Goal: Transaction & Acquisition: Purchase product/service

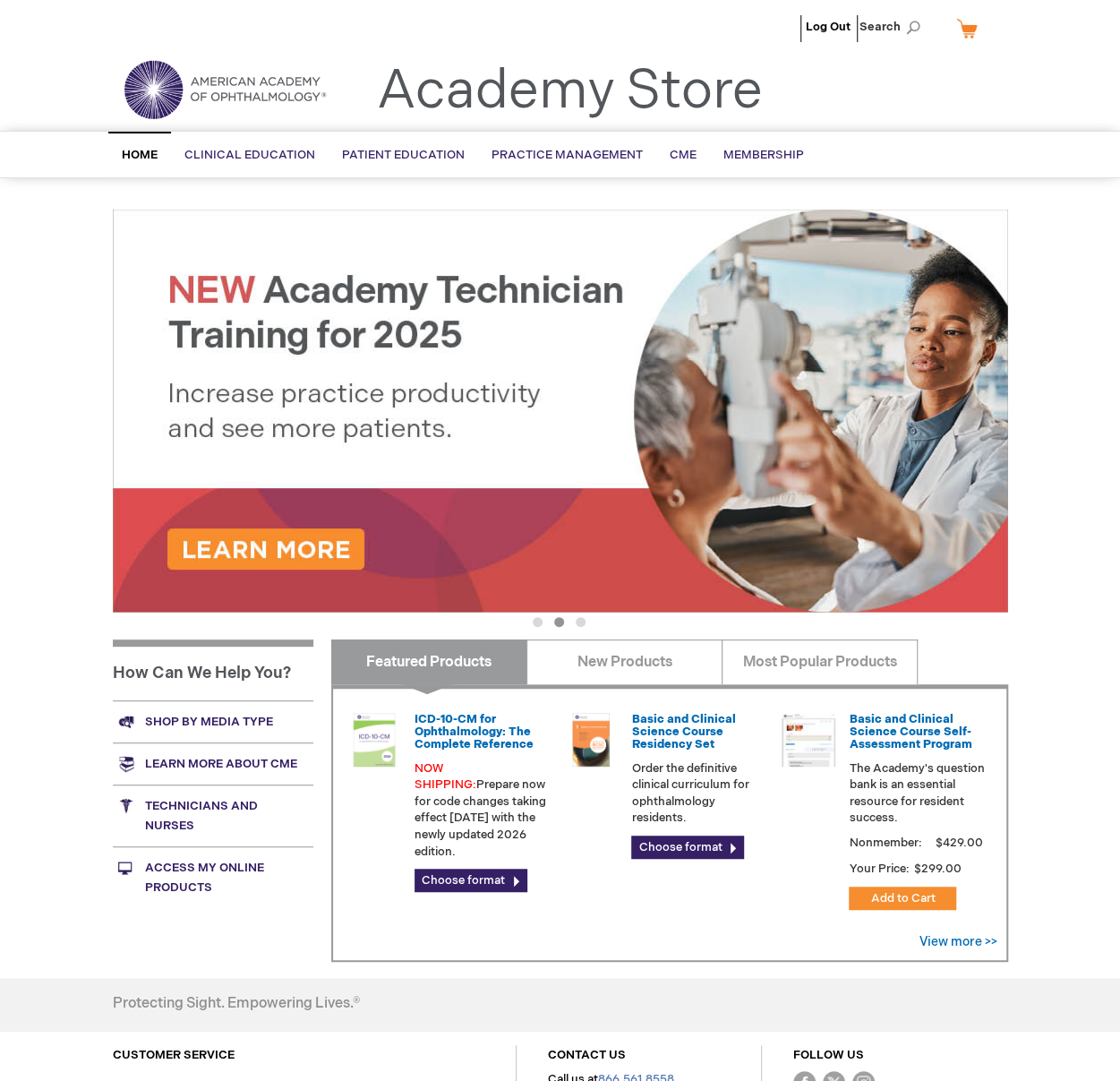
click at [576, 623] on button "3" at bounding box center [581, 622] width 10 height 10
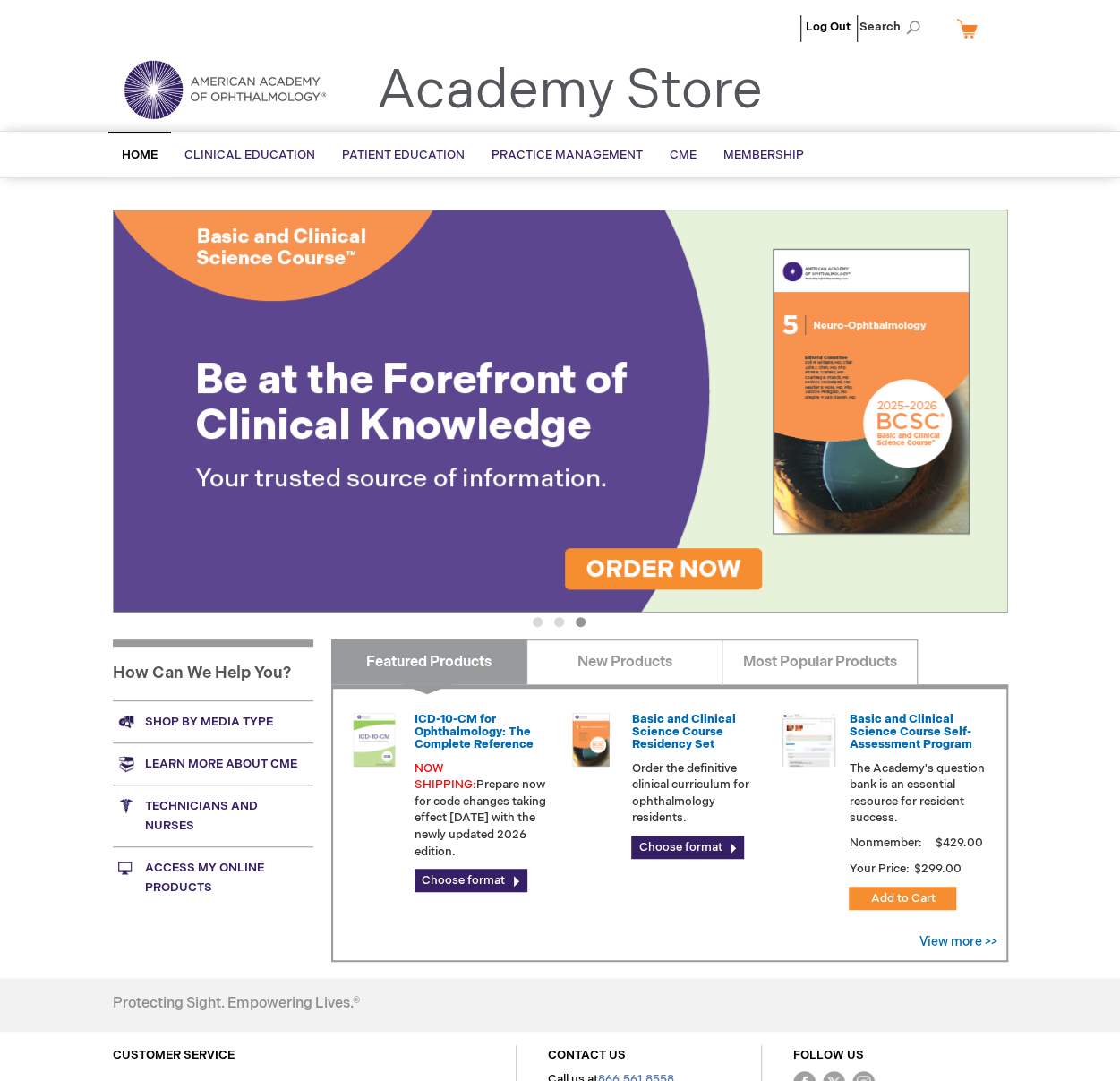
click at [474, 426] on img at bounding box center [560, 411] width 895 height 403
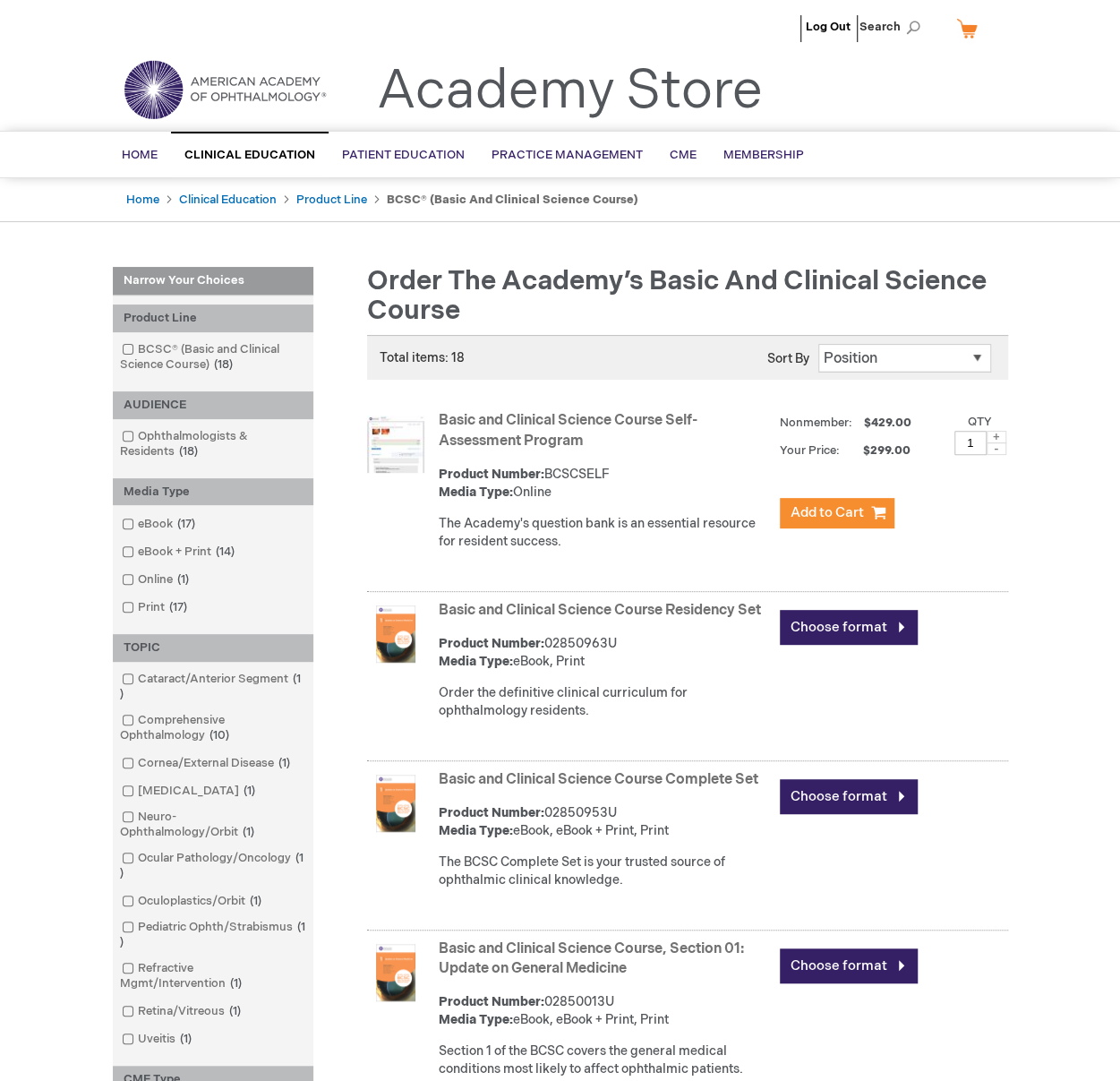
click at [477, 788] on link "Basic and Clinical Science Course Complete Set" at bounding box center [598, 779] width 319 height 17
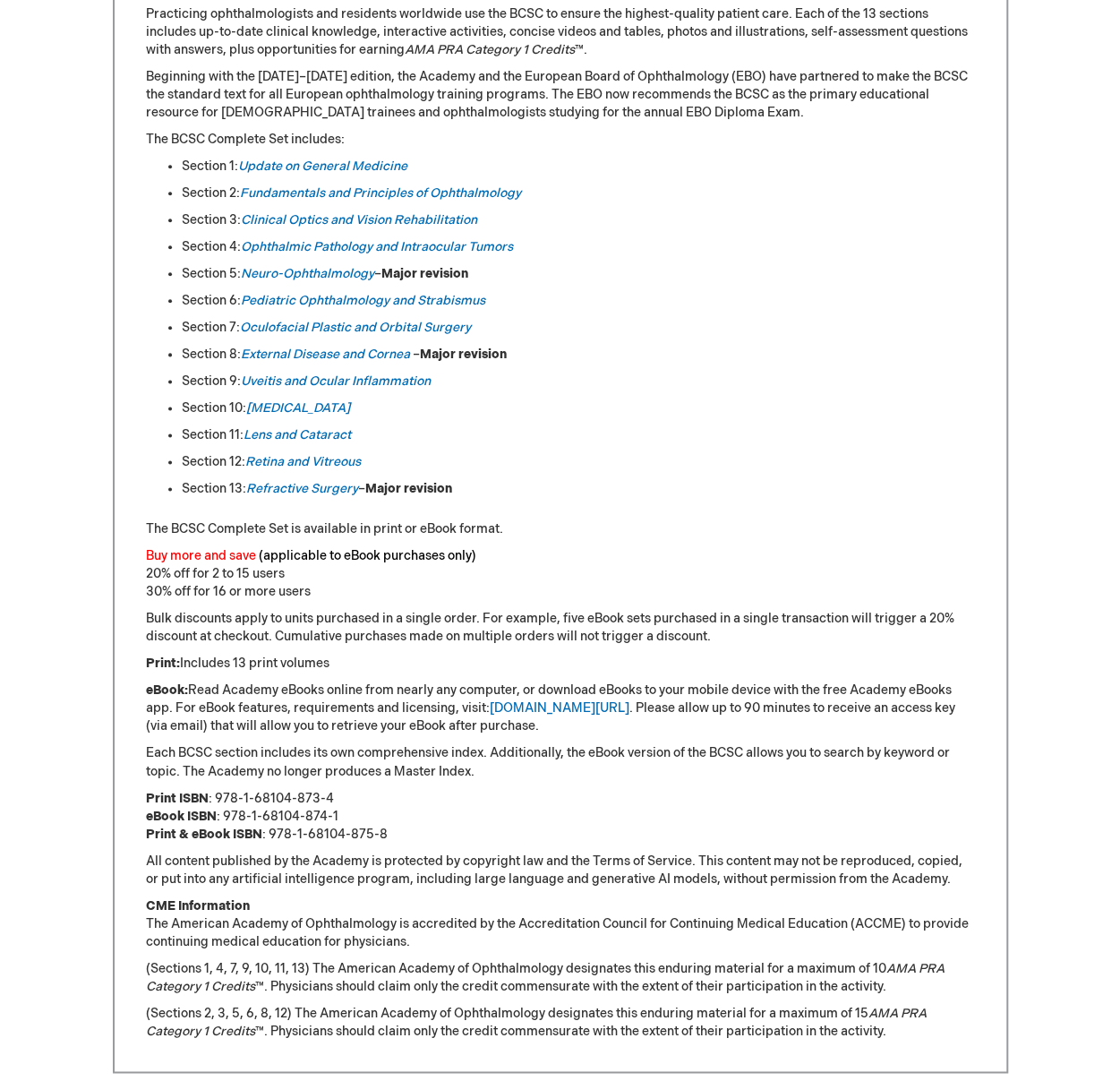
scroll to position [806, 0]
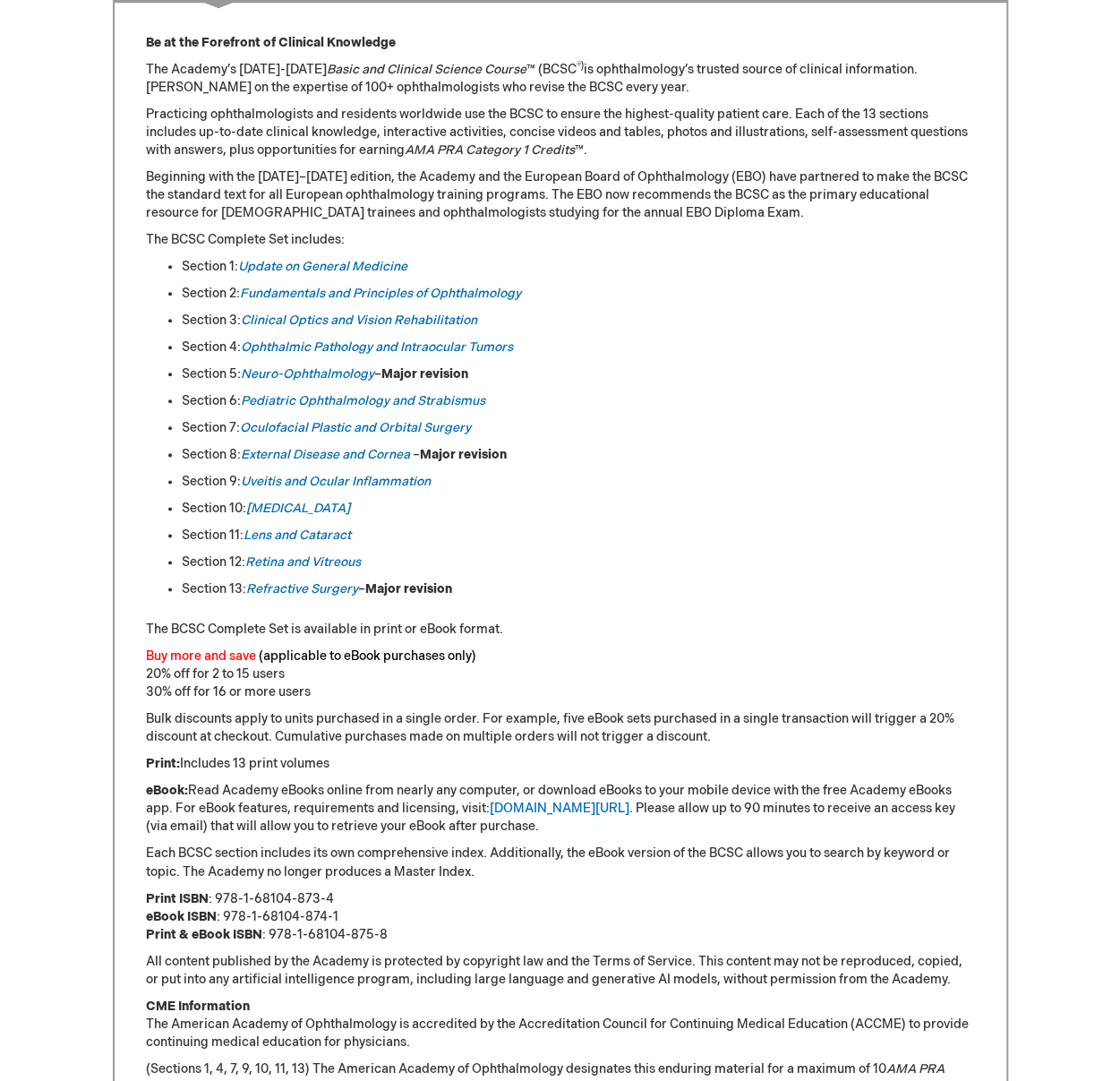
click at [946, 477] on li "Section 9: Uveitis and Ocular Inflammation" at bounding box center [579, 481] width 794 height 18
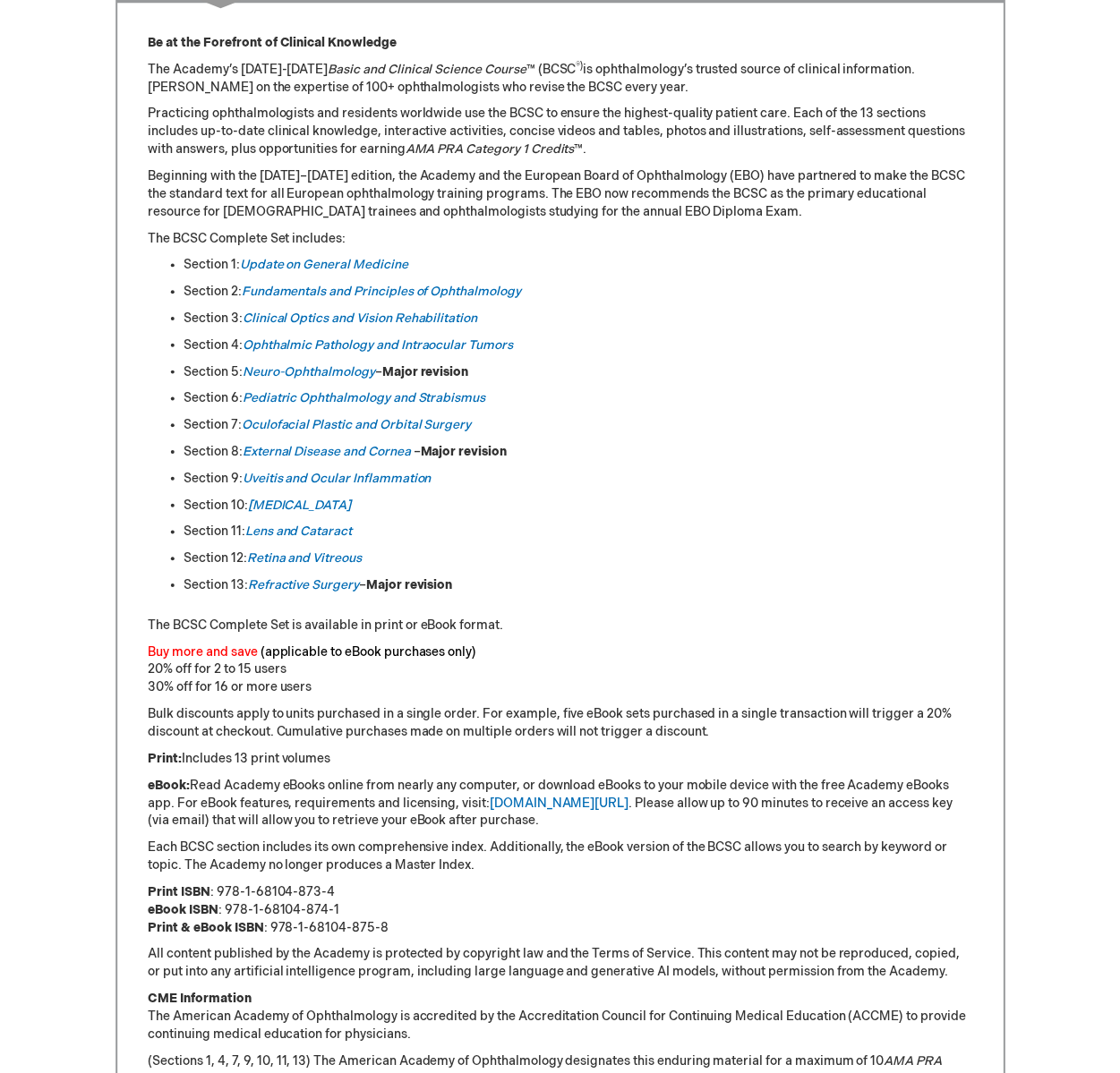
scroll to position [268, 0]
